Goal: Task Accomplishment & Management: Manage account settings

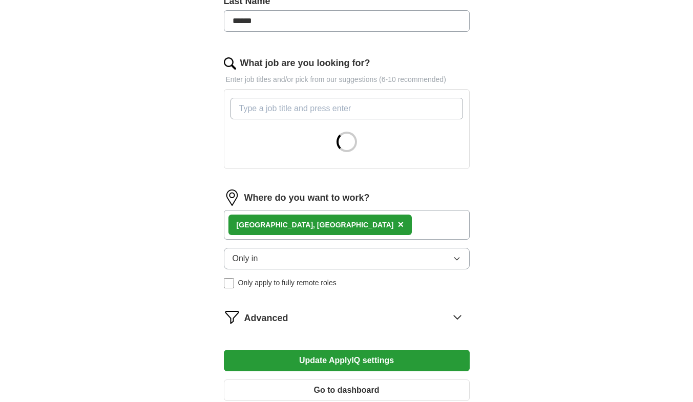
scroll to position [295, 0]
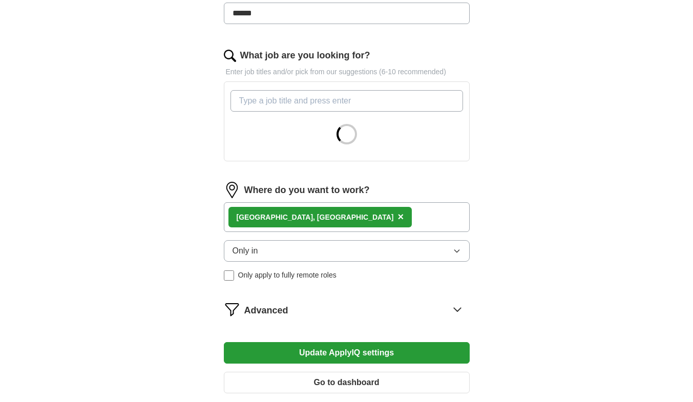
click at [255, 245] on span "Only in" at bounding box center [245, 251] width 26 height 12
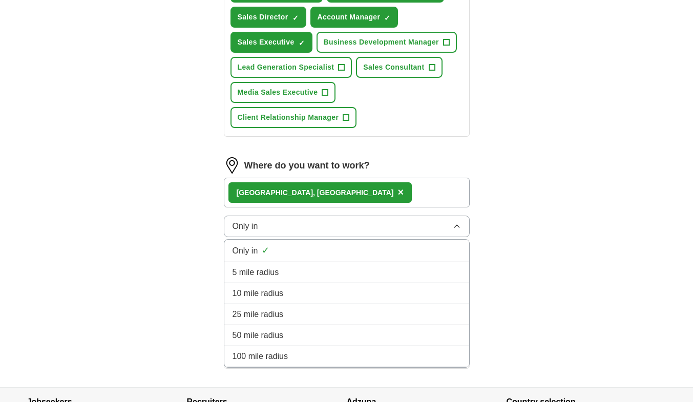
scroll to position [431, 0]
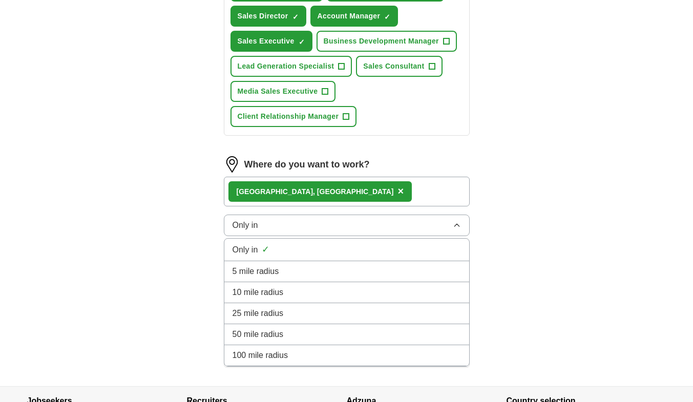
click at [309, 253] on div "Only in ✓" at bounding box center [346, 250] width 228 height 14
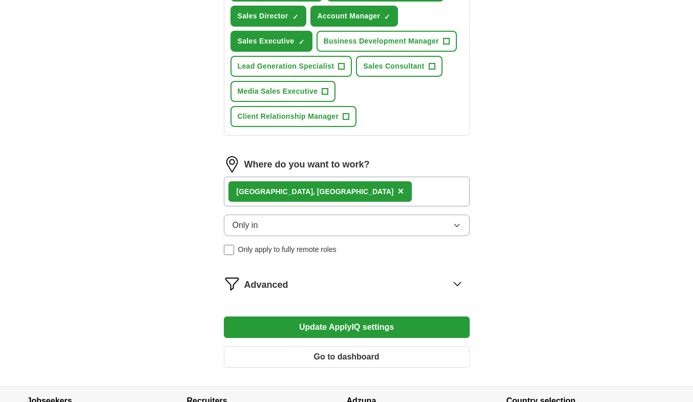
click at [415, 320] on button "Update ApplyIQ settings" at bounding box center [347, 327] width 246 height 22
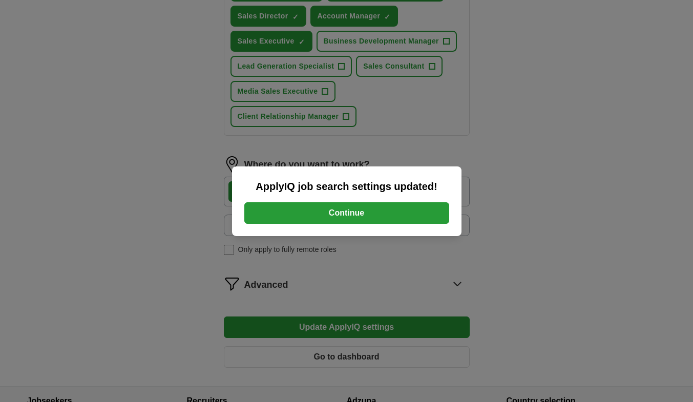
click at [319, 203] on button "Continue" at bounding box center [346, 213] width 205 height 22
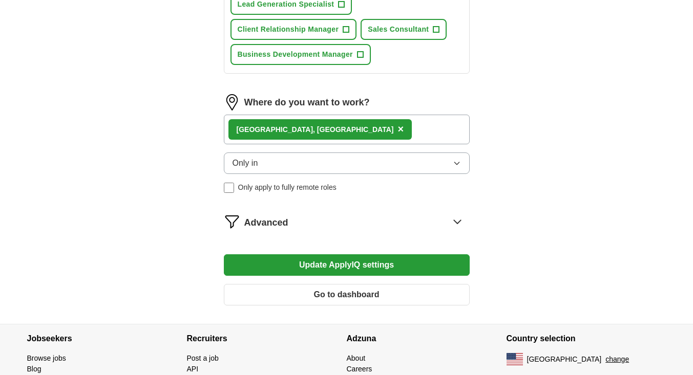
scroll to position [545, 0]
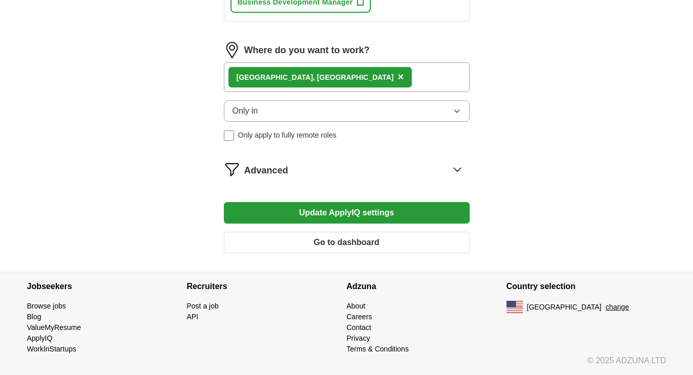
click at [301, 235] on button "Go to dashboard" at bounding box center [347, 243] width 246 height 22
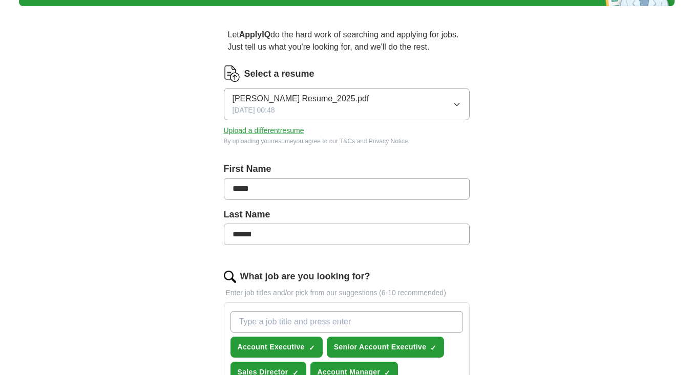
scroll to position [0, 0]
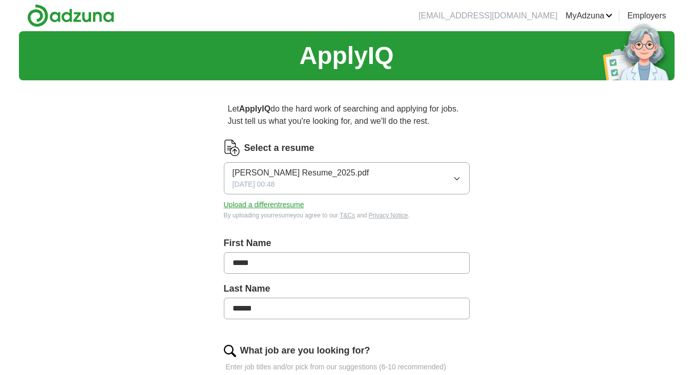
click at [75, 17] on img at bounding box center [70, 15] width 87 height 23
